Goal: Task Accomplishment & Management: Use online tool/utility

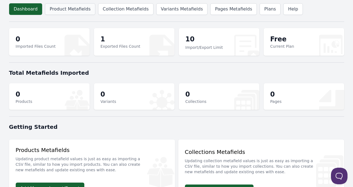
click at [74, 10] on link "Product Metafields" at bounding box center [70, 9] width 50 height 12
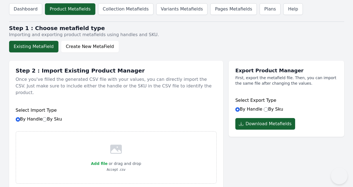
click at [40, 52] on button "Existing MetaField" at bounding box center [33, 47] width 49 height 12
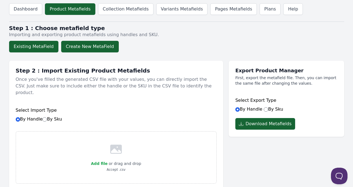
click at [87, 46] on button "Create New MetaField" at bounding box center [90, 47] width 58 height 12
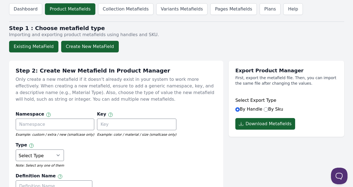
click at [46, 46] on button "Existing MetaField" at bounding box center [33, 47] width 49 height 12
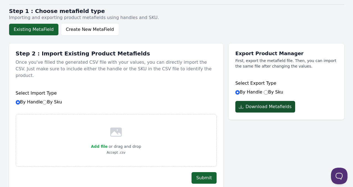
scroll to position [18, 0]
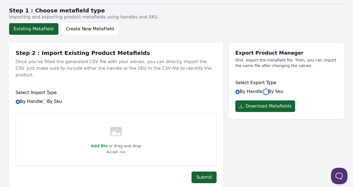
click at [263, 91] on input "By Sku" at bounding box center [265, 91] width 4 height 4
radio input "true"
click at [259, 107] on button "Download Metafields" at bounding box center [265, 106] width 60 height 12
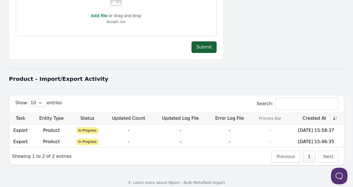
scroll to position [147, 0]
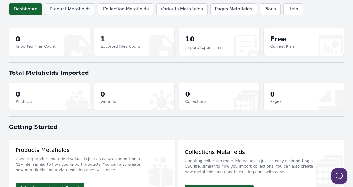
click at [60, 14] on link "Product Metafields" at bounding box center [70, 9] width 50 height 12
click at [85, 4] on link "Product Metafields" at bounding box center [70, 9] width 50 height 12
